Goal: Task Accomplishment & Management: Use online tool/utility

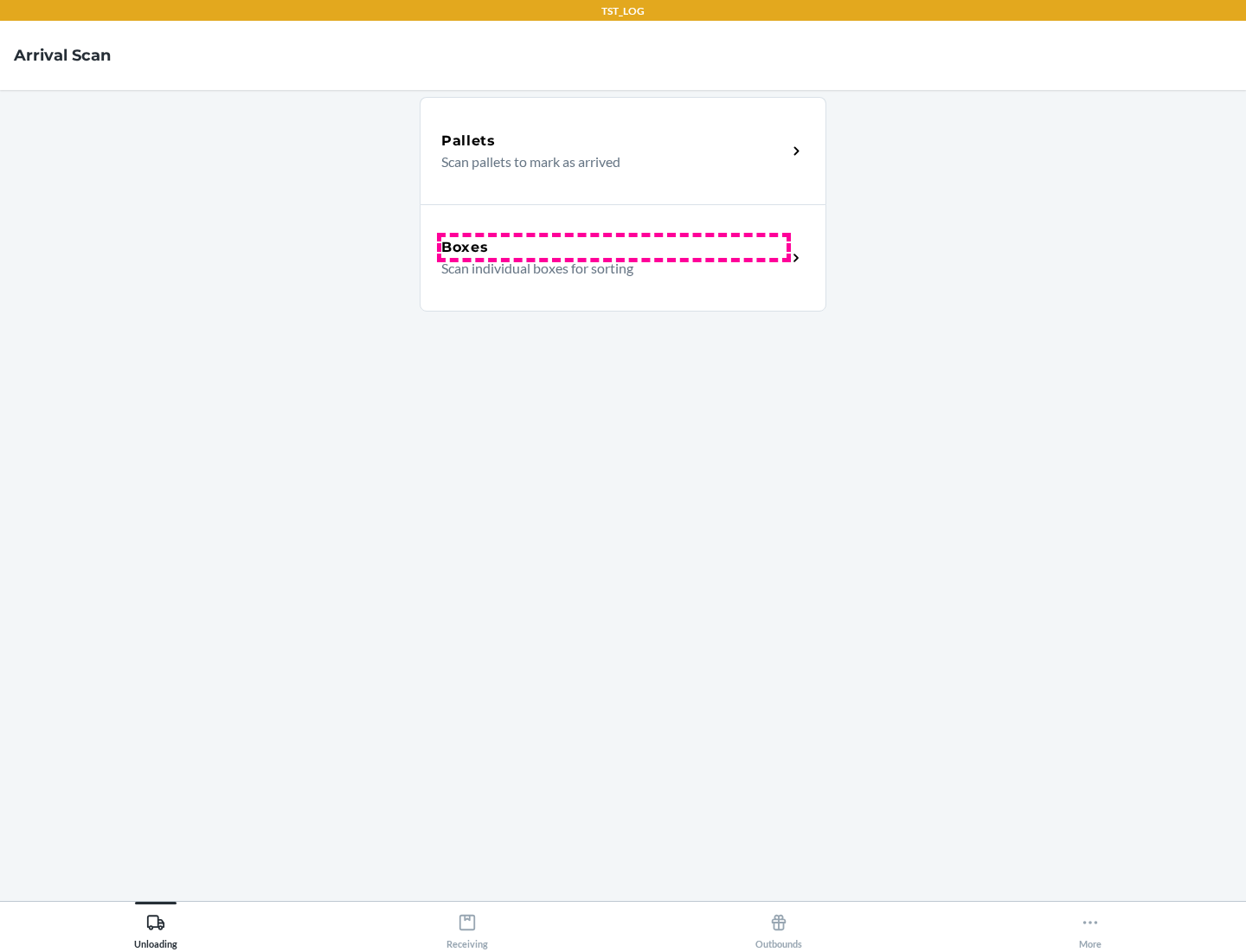
click at [613, 248] on div "Boxes" at bounding box center [613, 247] width 345 height 21
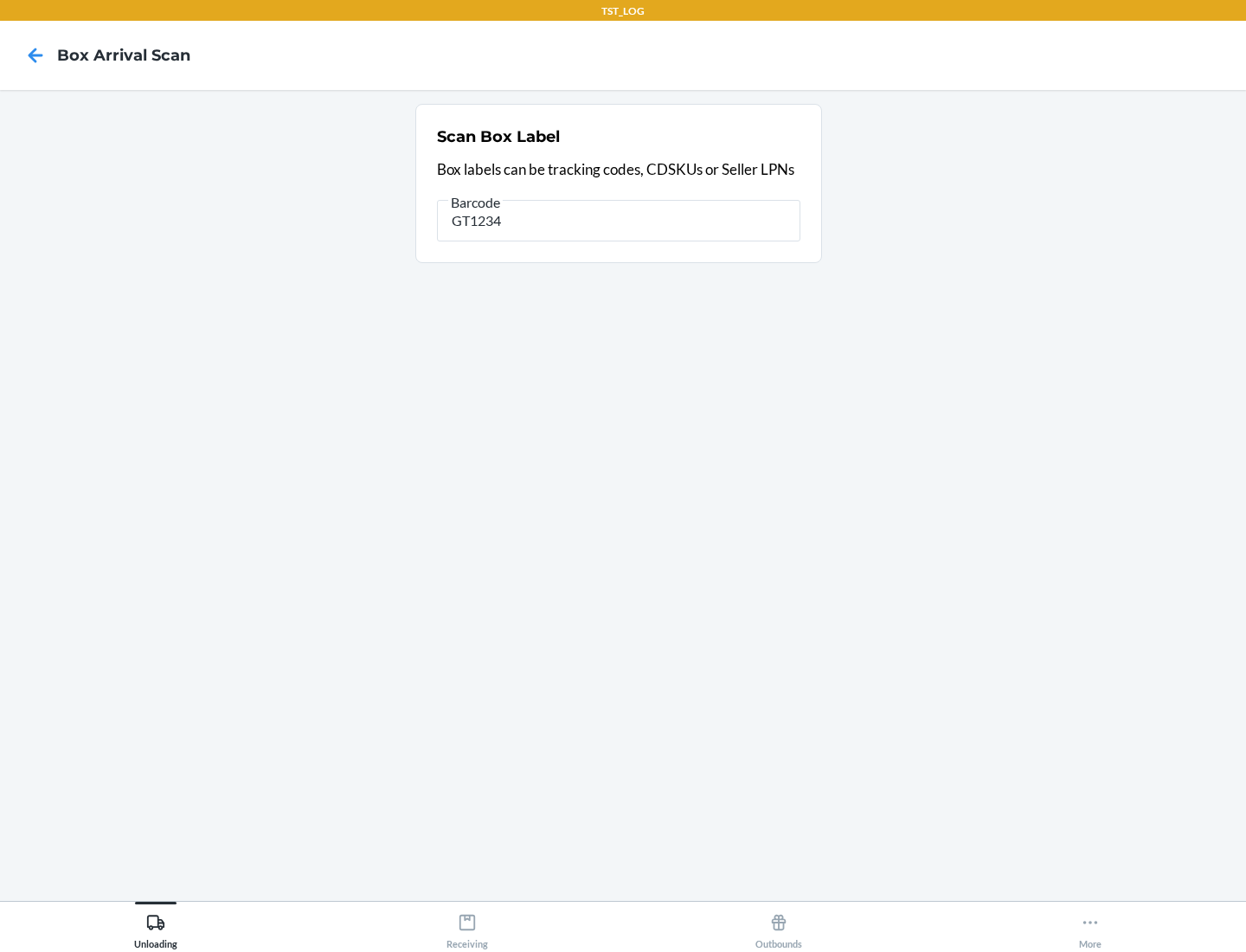
type input "GT1234"
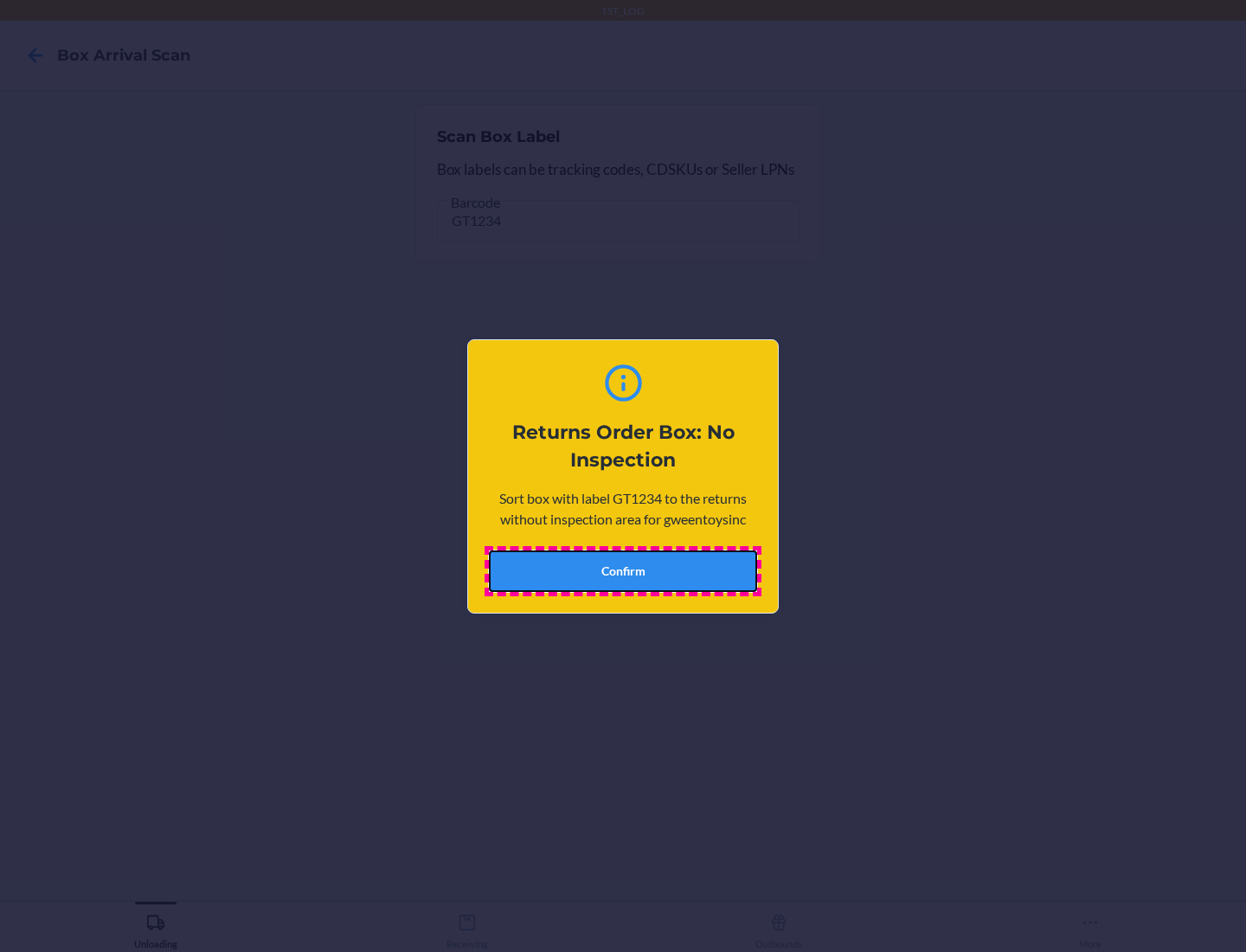
click at [623, 570] on button "Confirm" at bounding box center [623, 571] width 268 height 42
